Goal: Task Accomplishment & Management: Complete application form

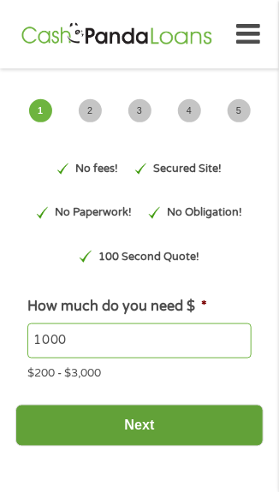
click at [182, 433] on input "Next" at bounding box center [139, 426] width 248 height 42
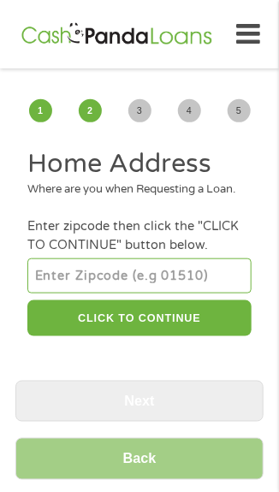
click at [117, 287] on input "number" at bounding box center [139, 276] width 224 height 34
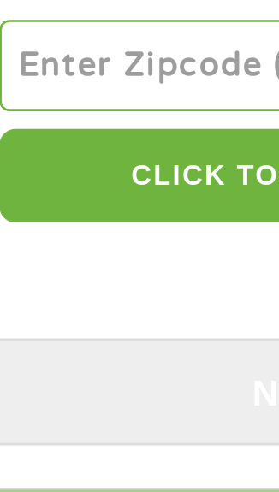
type input "30106"
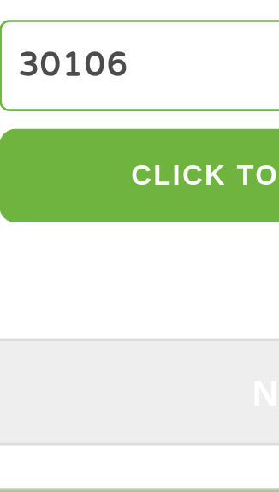
select select "[US_STATE]"
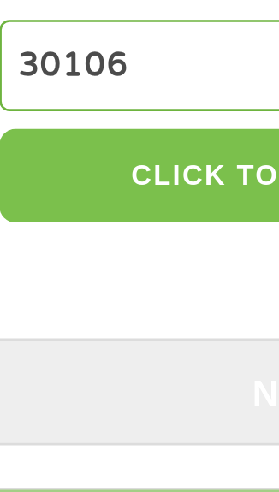
click at [108, 337] on button "CLICK TO CONTINUE" at bounding box center [139, 319] width 224 height 37
type input "30106"
type input "Austell"
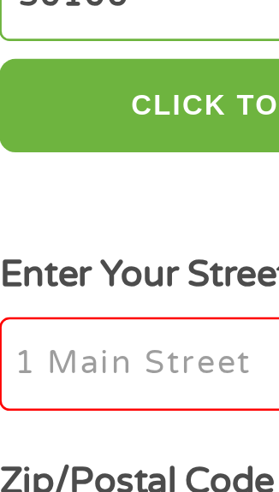
click at [74, 434] on input "Enter Your Street Address *" at bounding box center [139, 418] width 224 height 36
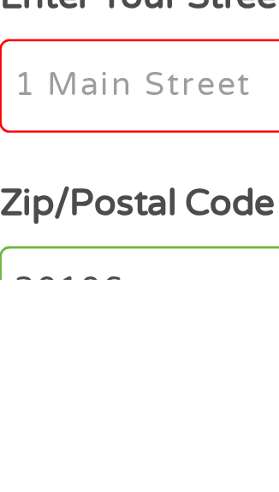
type input "2140 Perkerson Mill Rd"
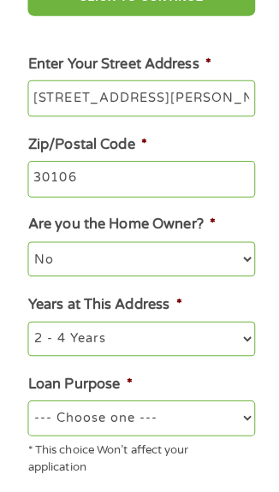
scroll to position [314, 0]
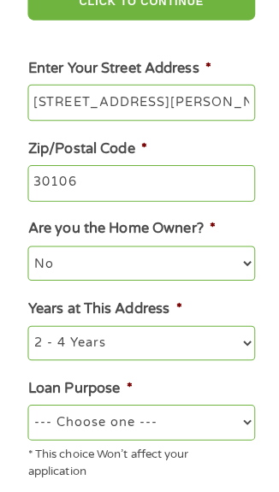
click at [200, 277] on select "No Yes" at bounding box center [139, 262] width 224 height 34
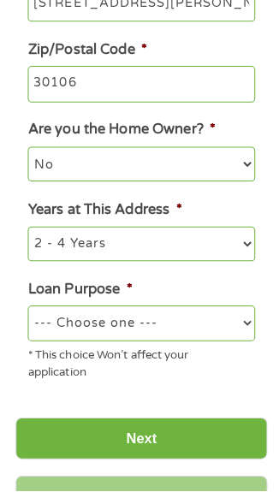
scroll to position [414, 0]
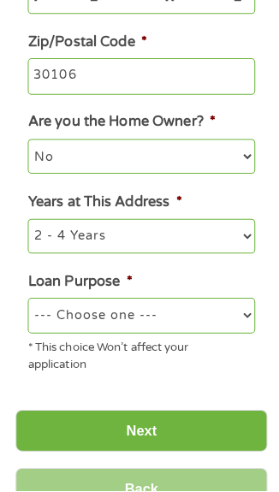
click at [193, 337] on select "--- Choose one --- Pay Bills Debt Consolidation Home Improvement Major Purchase…" at bounding box center [139, 319] width 224 height 34
select select "other"
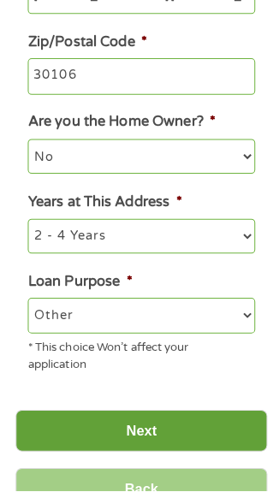
click at [170, 452] on input "Next" at bounding box center [139, 434] width 248 height 42
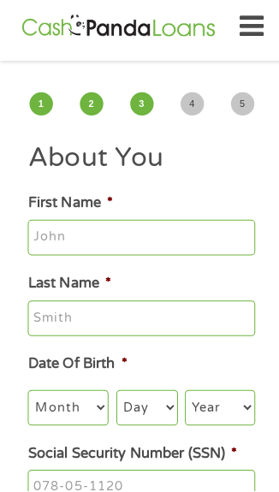
scroll to position [0, 0]
click at [190, 236] on input "First Name *" at bounding box center [139, 243] width 224 height 36
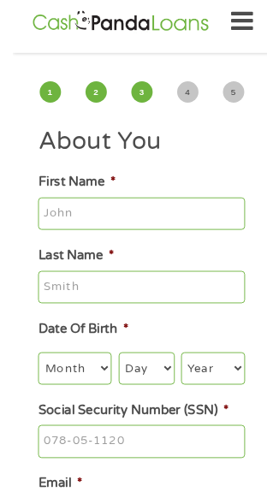
scroll to position [3, 0]
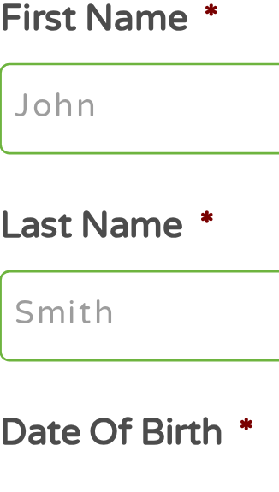
type input "Sandra"
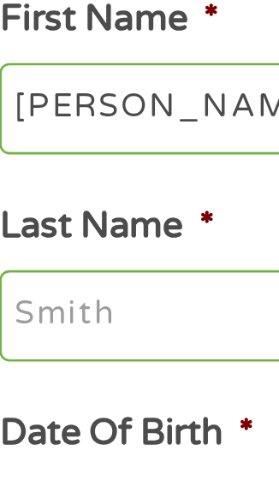
type input "Sanchez"
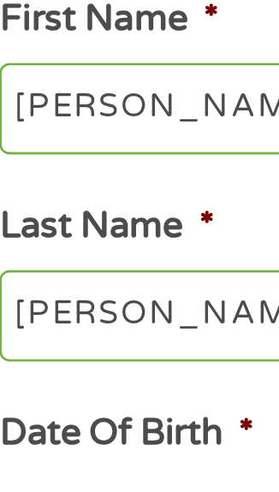
type input "sandrasanchez625@gmail.com"
type input "(770) 744-6203"
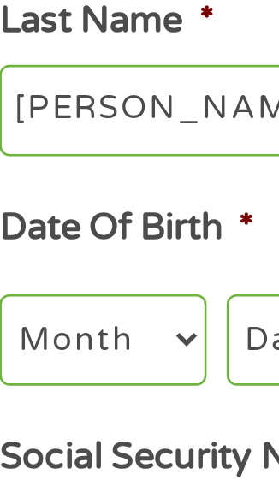
click at [81, 411] on select "Month 1 2 3 4 5 6 7 8 9 10 11 12" at bounding box center [67, 407] width 80 height 34
select select "4"
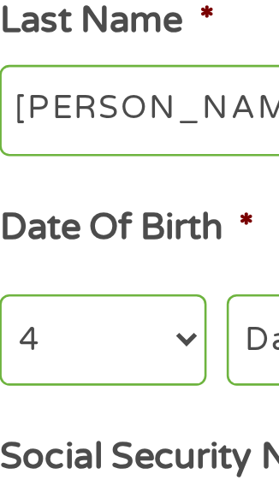
click at [124, 410] on select "Day 1 2 3 4 5 6 7 8 9 10 11 12 13 14 15 16 17 18 19 20 21 22 23 24 25 26 27 28 …" at bounding box center [145, 407] width 61 height 34
select select "5"
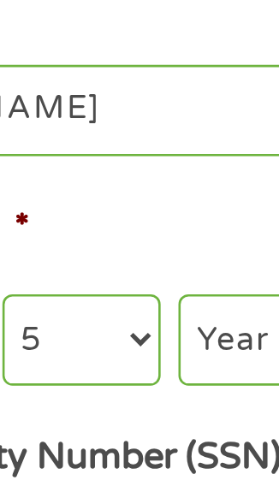
click at [206, 411] on select "Year 2007 2006 2005 2004 2003 2002 2001 2000 1999 1998 1997 1996 1995 1994 1993…" at bounding box center [216, 407] width 69 height 34
select select "1971"
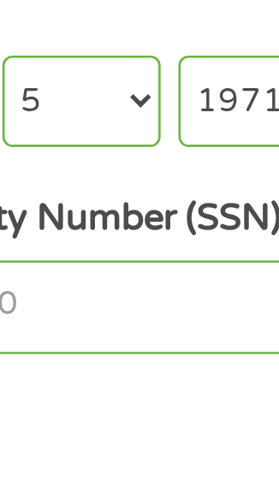
click at [167, 466] on input "Social Security Number (SSN) *" at bounding box center [139, 452] width 224 height 36
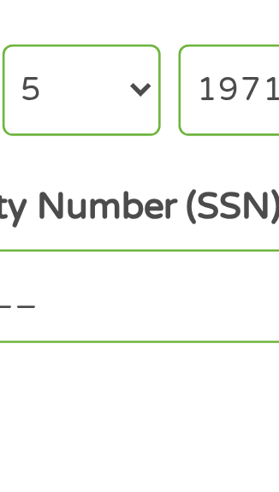
scroll to position [64, 0]
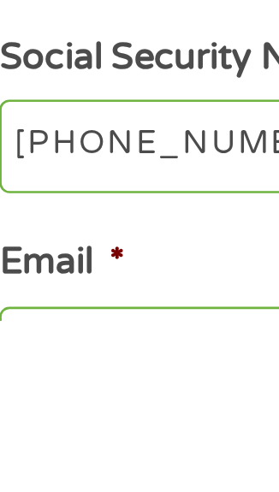
type input "254-08-9409"
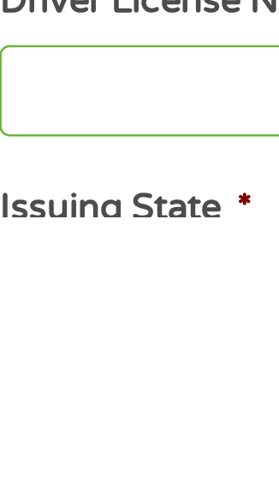
click at [75, 457] on input "Driver License Number *" at bounding box center [139, 445] width 224 height 36
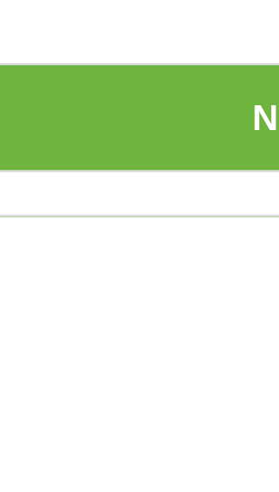
type input "055391225"
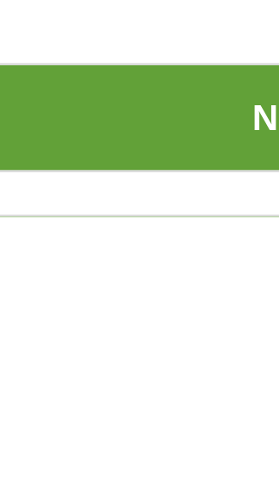
click at [114, 468] on input "Next" at bounding box center [139, 454] width 248 height 42
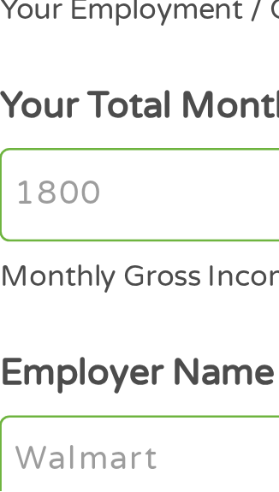
scroll to position [0, 0]
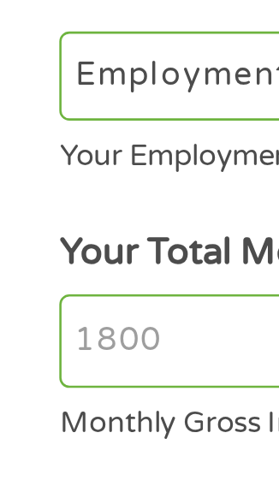
click at [44, 361] on input "Your Total Monthly Income *" at bounding box center [139, 379] width 224 height 36
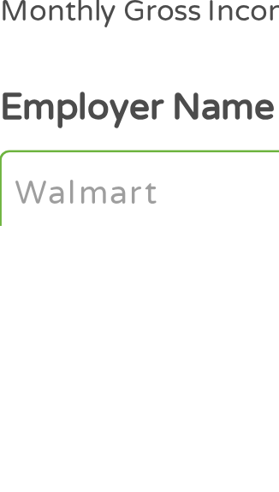
type input "2200"
click at [81, 463] on input "Employer Name *" at bounding box center [139, 481] width 224 height 36
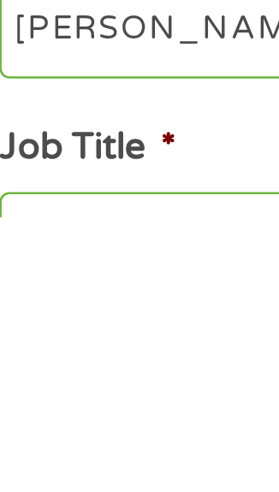
type input "Patak meats"
click at [72, 483] on input "Job Title *" at bounding box center [139, 501] width 224 height 36
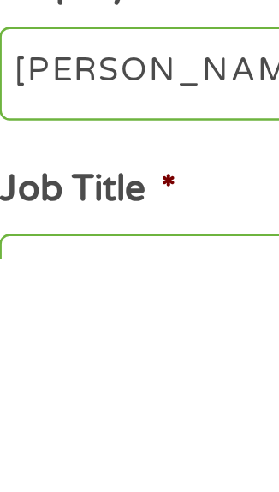
scroll to position [79, 0]
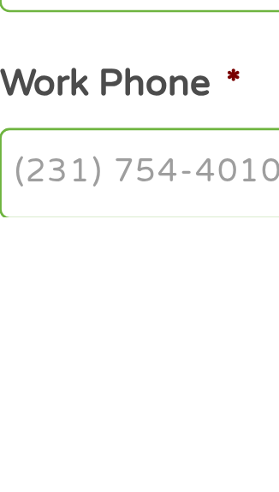
type input "Supervisor"
click at [64, 458] on input "Work Phone *" at bounding box center [139, 476] width 224 height 36
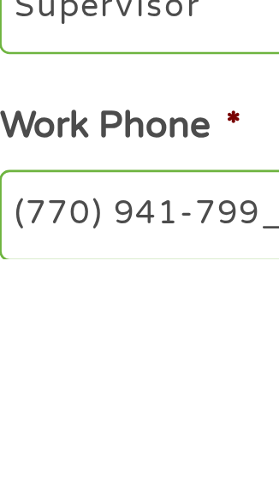
type input "(770) 941-7993"
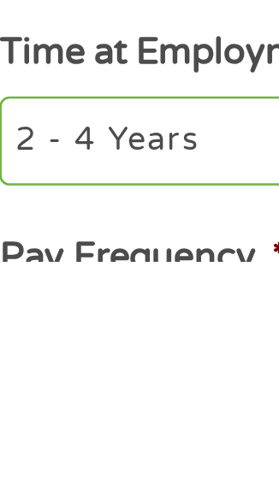
click at [125, 429] on select "--- Choose one --- 1 Year or less 1 - 2 Years 2 - 4 Years Over 4 Years" at bounding box center [139, 446] width 224 height 34
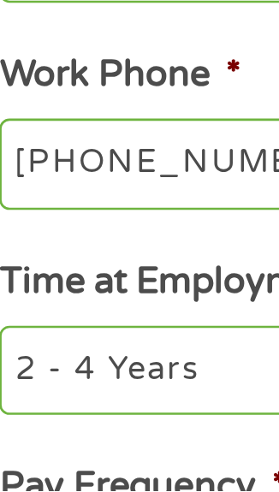
select select "60months"
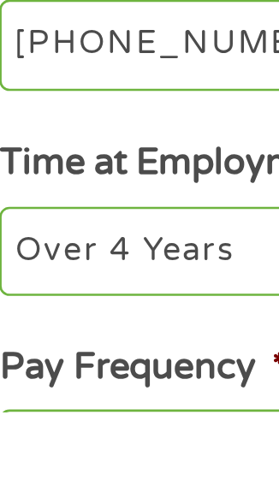
scroll to position [290, 0]
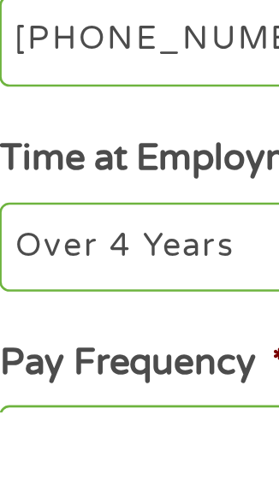
select select "weekly"
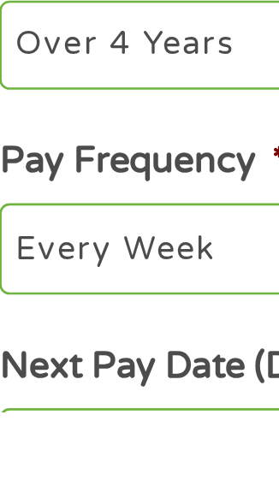
scroll to position [370, 0]
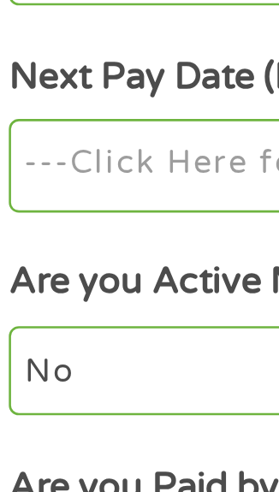
scroll to position [541, 0]
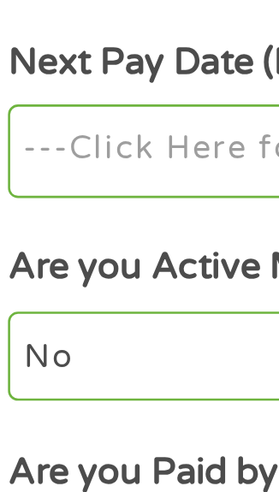
click at [69, 318] on input "Next Pay Date (DD/MM/YYYY) *" at bounding box center [139, 336] width 224 height 36
click at [113, 318] on input "Next Pay Date (DD/MM/YYYY) *" at bounding box center [139, 336] width 224 height 36
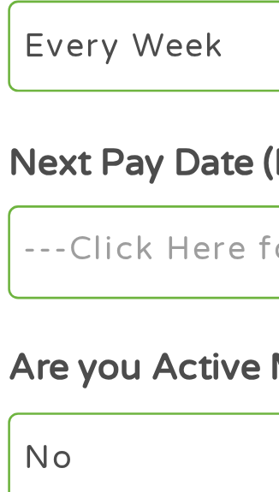
click at [111, 318] on input "Next Pay Date (DD/MM/YYYY) *" at bounding box center [139, 336] width 224 height 36
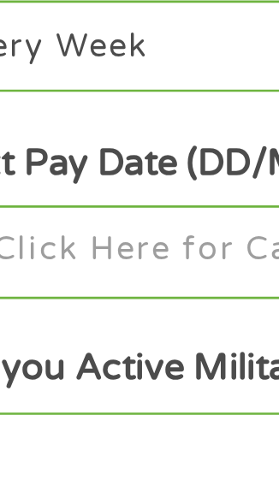
click at [148, 318] on input "Next Pay Date (DD/MM/YYYY) *" at bounding box center [139, 336] width 224 height 36
click at [145, 318] on input "Next Pay Date (DD/MM/YYYY) *" at bounding box center [139, 336] width 224 height 36
click at [142, 318] on input "Next Pay Date (DD/MM/YYYY) *" at bounding box center [139, 336] width 224 height 36
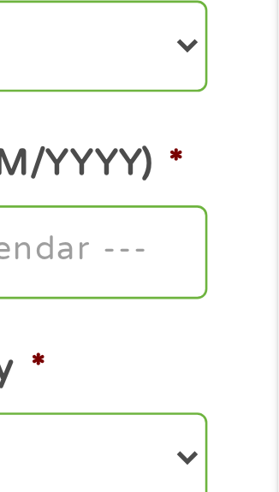
click at [223, 318] on input "Next Pay Date (DD/MM/YYYY) *" at bounding box center [139, 336] width 224 height 36
click at [216, 318] on input "Next Pay Date (DD/MM/YYYY) *" at bounding box center [139, 336] width 224 height 36
click at [223, 293] on label "Next Pay Date (DD/MM/YYYY) *" at bounding box center [134, 302] width 215 height 18
click at [223, 318] on input "Next Pay Date (DD/MM/YYYY) *" at bounding box center [139, 336] width 224 height 36
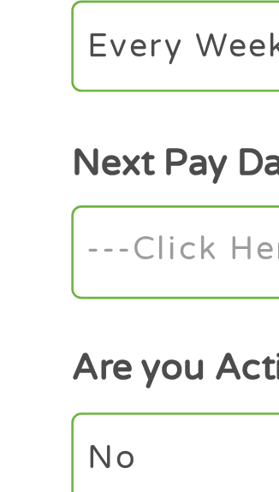
click at [57, 318] on input "Next Pay Date (DD/MM/YYYY) *" at bounding box center [139, 336] width 224 height 36
click at [79, 318] on input "Next Pay Date (DD/MM/YYYY) *" at bounding box center [139, 336] width 224 height 36
click at [83, 318] on input "Next Pay Date (DD/MM/YYYY) *" at bounding box center [139, 336] width 224 height 36
click at [81, 318] on input "Next Pay Date (DD/MM/YYYY) *" at bounding box center [139, 336] width 224 height 36
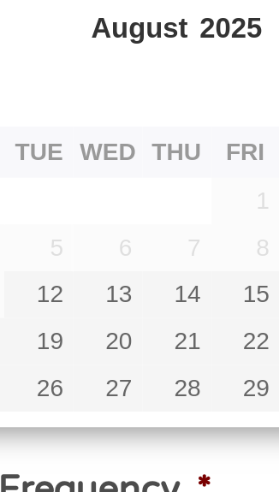
scroll to position [537, 0]
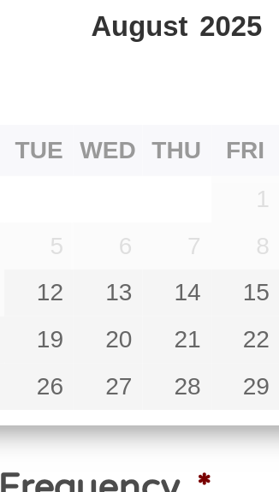
type input "15/08/2025"
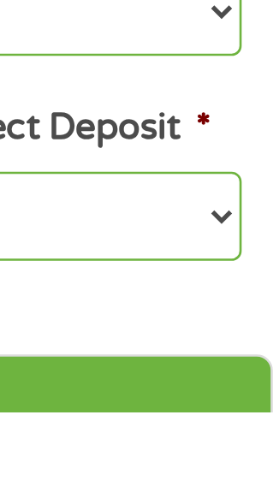
scroll to position [618, 0]
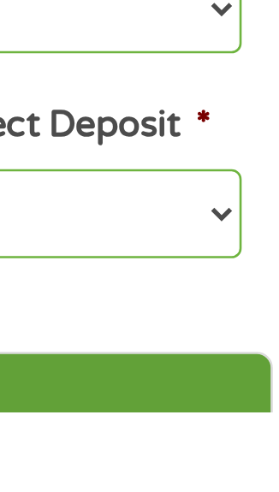
click at [211, 469] on input "Next" at bounding box center [139, 490] width 248 height 42
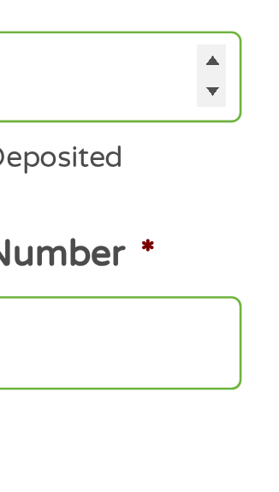
scroll to position [0, 0]
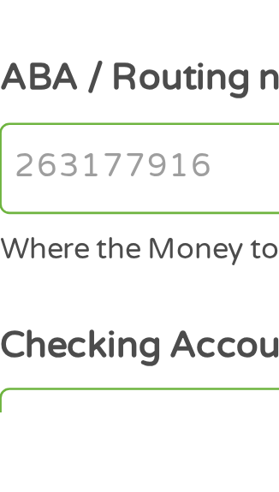
click at [47, 402] on input "ABA / Routing number *" at bounding box center [139, 399] width 224 height 36
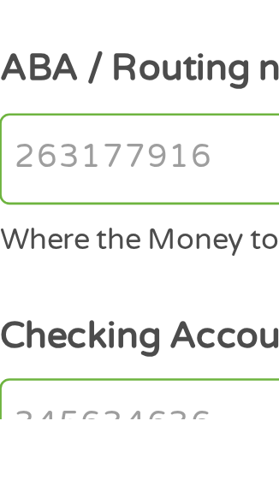
scroll to position [34, 0]
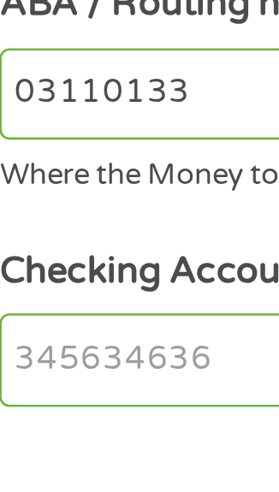
type input "031101334"
type input "SoFi Bank, National Association"
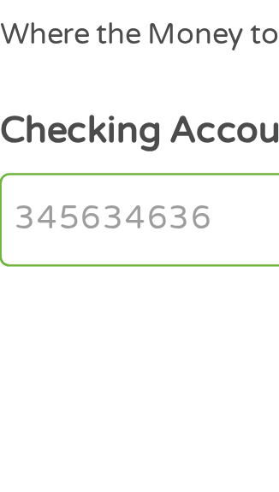
type input "031101334"
click at [69, 462] on input "Checking Account Number *" at bounding box center [139, 467] width 224 height 36
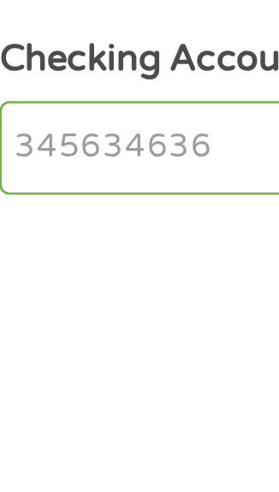
scroll to position [52, 0]
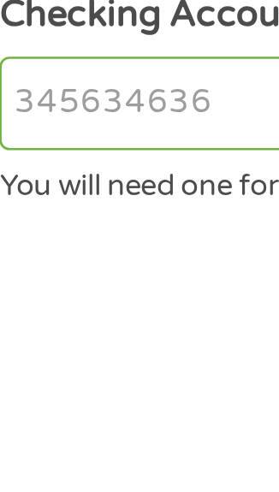
click at [86, 454] on input "Checking Account Number *" at bounding box center [139, 449] width 224 height 36
click at [97, 451] on input "Checking Account Number *" at bounding box center [139, 449] width 224 height 36
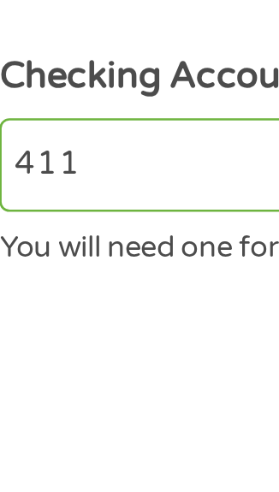
click at [70, 451] on input "411" at bounding box center [139, 449] width 224 height 36
type input "4110418"
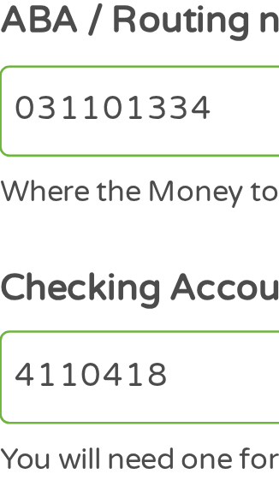
click at [110, 345] on input "031101334" at bounding box center [139, 347] width 224 height 36
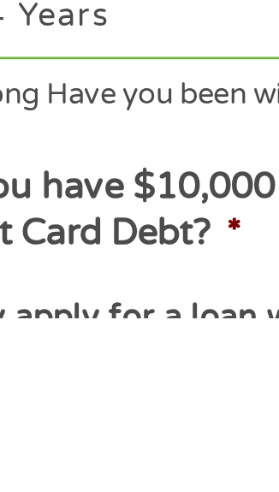
scroll to position [330, 0]
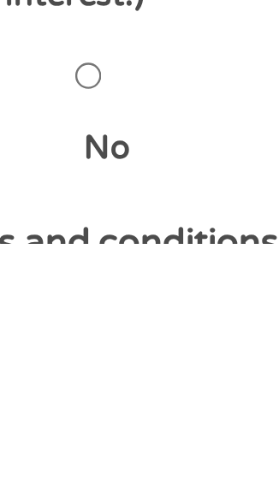
type input "03110133401244"
click at [101, 445] on input "No" at bounding box center [96, 428] width 10 height 34
radio input "true"
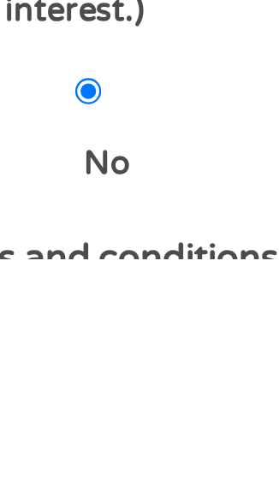
scroll to position [480, 0]
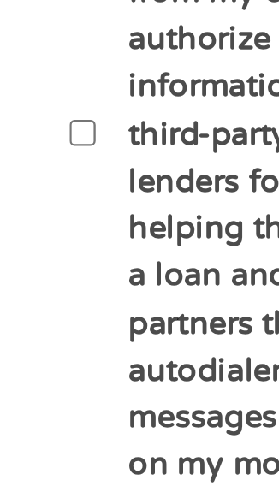
click at [34, 228] on input "By ticking this box, I confirm I am at least 18 years old. I confirm I have rea…" at bounding box center [32, 228] width 10 height 34
checkbox input "true"
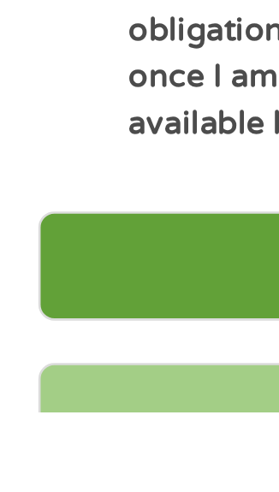
click at [74, 434] on input "Next" at bounding box center [139, 436] width 248 height 42
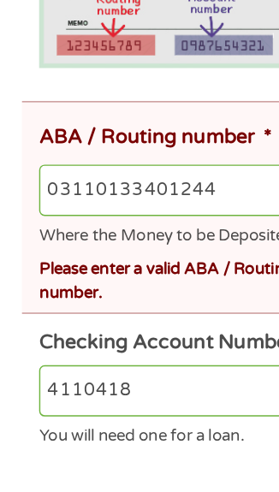
scroll to position [217, 0]
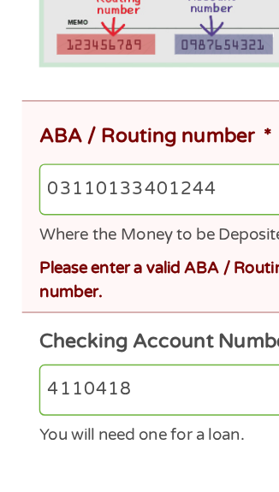
click at [161, 304] on input "03110133401244" at bounding box center [144, 295] width 235 height 36
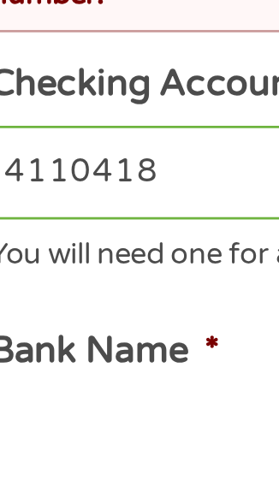
scroll to position [236, 0]
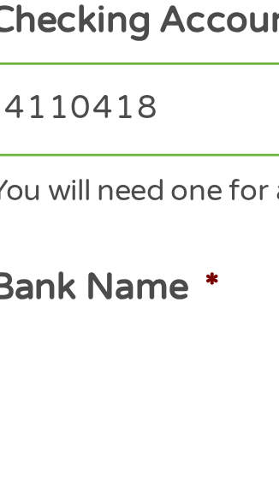
type input "031101334"
click at [96, 421] on input "4110418" at bounding box center [139, 416] width 224 height 36
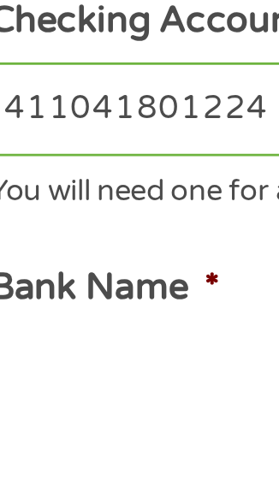
click at [123, 421] on input "411041801224" at bounding box center [139, 416] width 224 height 36
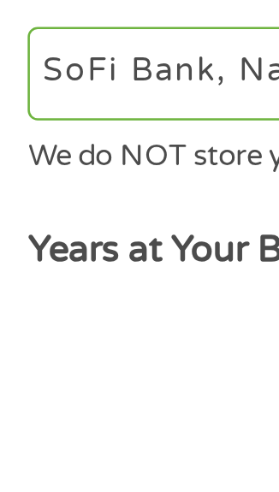
type input "411041801244"
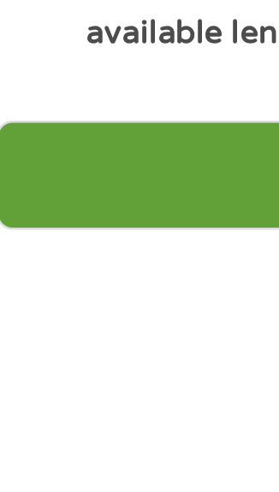
click at [99, 445] on input "Next" at bounding box center [139, 460] width 248 height 42
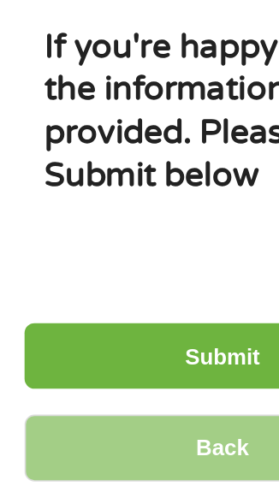
scroll to position [3, 0]
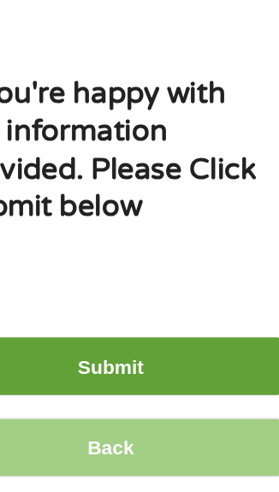
click at [185, 410] on input "Submit" at bounding box center [139, 408] width 248 height 42
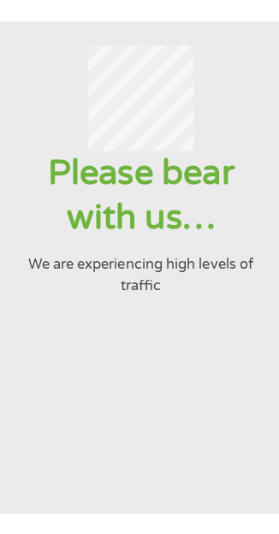
scroll to position [93, 0]
